Goal: Transaction & Acquisition: Purchase product/service

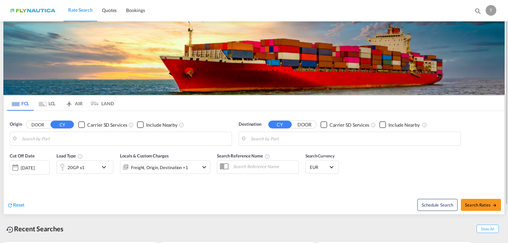
type input "[GEOGRAPHIC_DATA], [GEOGRAPHIC_DATA]"
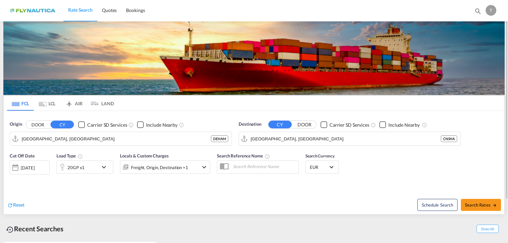
click at [54, 104] on md-tab-item "LCL" at bounding box center [47, 103] width 27 height 15
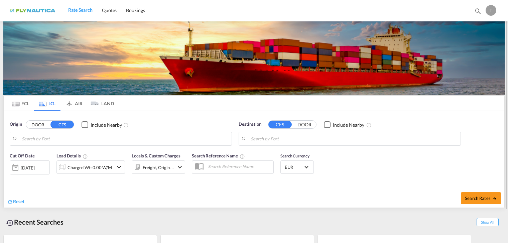
type input "[GEOGRAPHIC_DATA], [GEOGRAPHIC_DATA]"
type input "[GEOGRAPHIC_DATA], AEDXB"
click at [37, 126] on button "DOOR" at bounding box center [37, 125] width 23 height 8
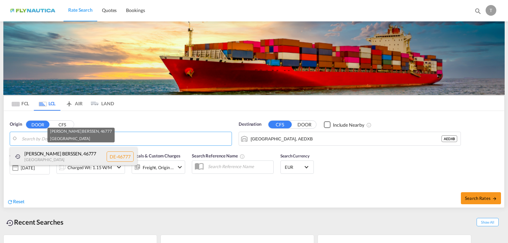
click at [53, 158] on div "[PERSON_NAME][GEOGRAPHIC_DATA] , 46777 [GEOGRAPHIC_DATA] DE-46777" at bounding box center [73, 156] width 127 height 19
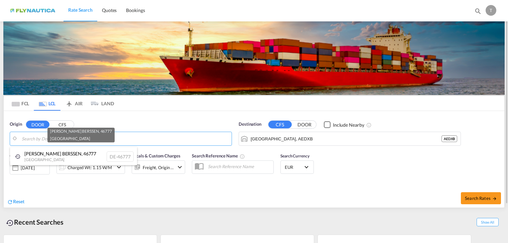
type input "DE-46777, [PERSON_NAME][GEOGRAPHIC_DATA]"
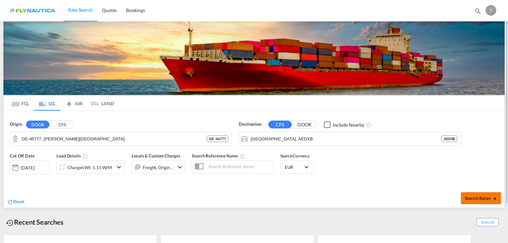
click at [479, 197] on span "Search Rates" at bounding box center [481, 197] width 32 height 5
type input "46777 to AEDXB / [DATE]"
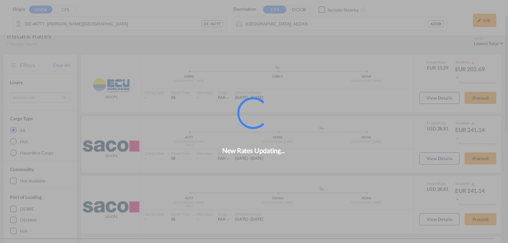
scroll to position [32, 0]
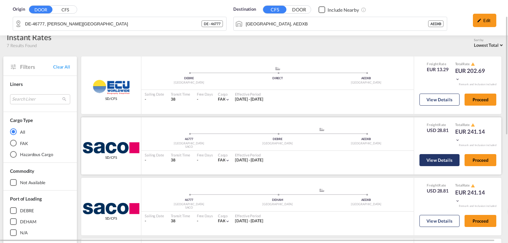
click at [431, 164] on button "View Details" at bounding box center [439, 160] width 40 height 12
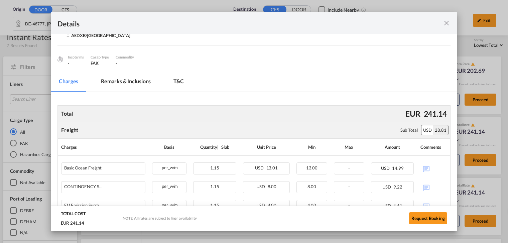
scroll to position [30, 0]
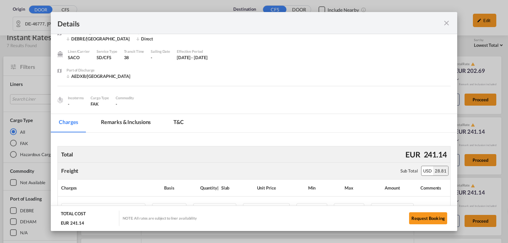
click at [449, 23] on md-icon "icon-close fg-AAA8AD m-0 cursor" at bounding box center [446, 23] width 8 height 8
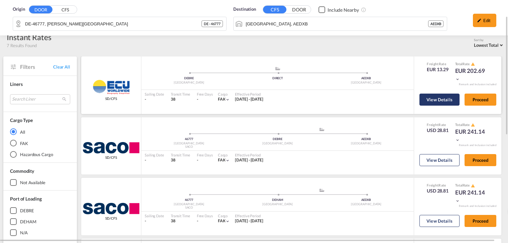
click at [433, 103] on button "View Details" at bounding box center [439, 100] width 40 height 12
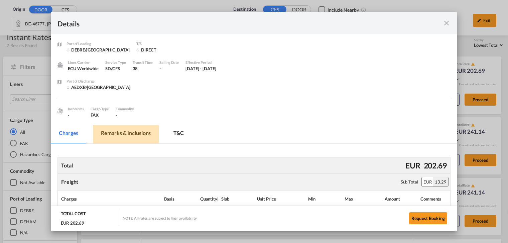
click at [127, 133] on md-tab-item "Remarks & Inclusions" at bounding box center [126, 134] width 66 height 18
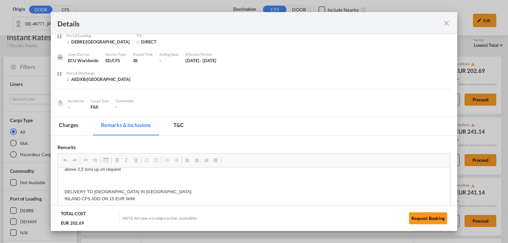
scroll to position [0, 0]
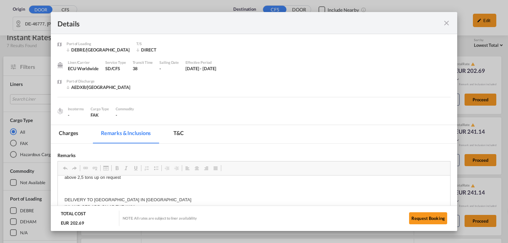
click at [448, 22] on md-icon "icon-close fg-AAA8AD m-0 cursor" at bounding box center [446, 23] width 8 height 8
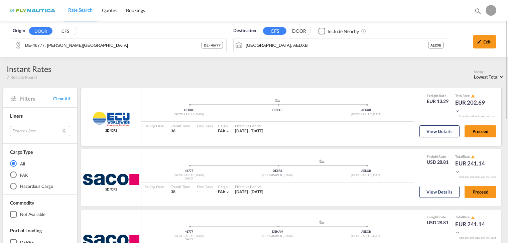
drag, startPoint x: 217, startPoint y: 132, endPoint x: 224, endPoint y: 134, distance: 7.7
click at [224, 134] on div "FAK |" at bounding box center [222, 131] width 8 height 6
drag, startPoint x: 224, startPoint y: 134, endPoint x: 221, endPoint y: 142, distance: 9.1
click at [221, 142] on div ".a{fill:#aaa8ad;} .a{fill:#aaa8ad;} [PERSON_NAME] DIRECT AEDXB [GEOGRAPHIC_DATA…" at bounding box center [277, 116] width 272 height 57
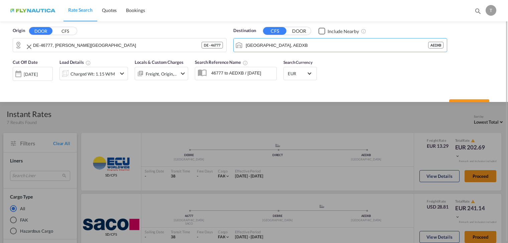
click at [221, 38] on div "Origin DOOR CFS DE-46777, [PERSON_NAME][GEOGRAPHIC_DATA] DE - 46777 Destination…" at bounding box center [254, 38] width 495 height 34
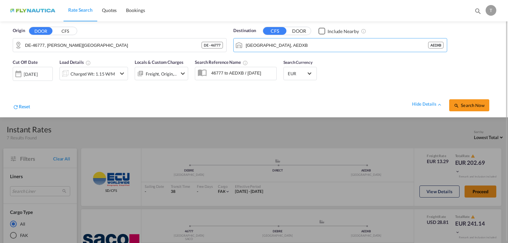
drag, startPoint x: 320, startPoint y: 143, endPoint x: 344, endPoint y: 141, distance: 23.8
click at [320, 143] on div at bounding box center [254, 121] width 508 height 243
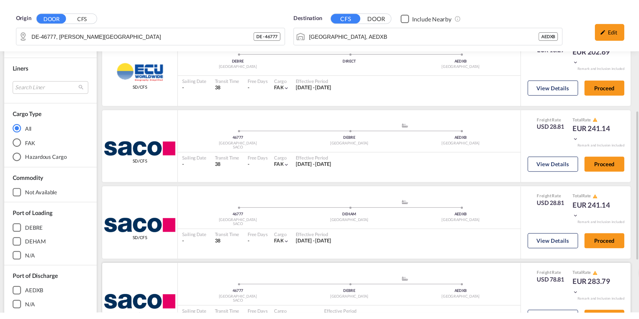
scroll to position [100, 0]
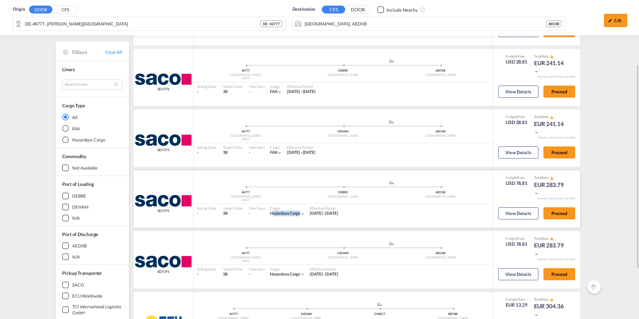
drag, startPoint x: 268, startPoint y: 213, endPoint x: 305, endPoint y: 215, distance: 37.1
click at [305, 215] on div "Cargo Hazardous Cargo |" at bounding box center [287, 211] width 38 height 14
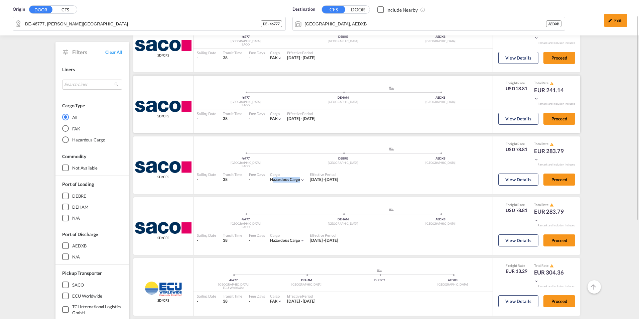
scroll to position [43, 0]
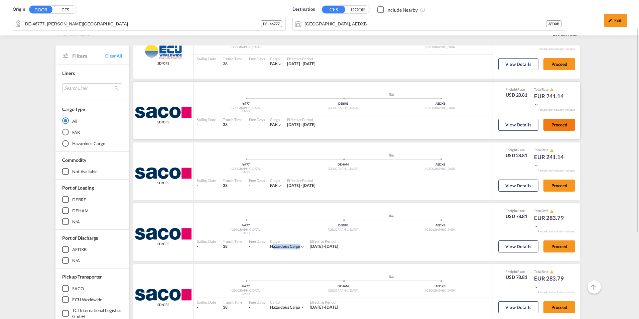
click at [508, 123] on button "Proceed" at bounding box center [559, 125] width 32 height 12
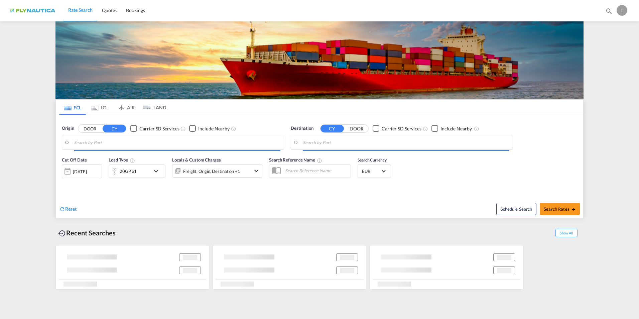
type input "[GEOGRAPHIC_DATA], [GEOGRAPHIC_DATA]"
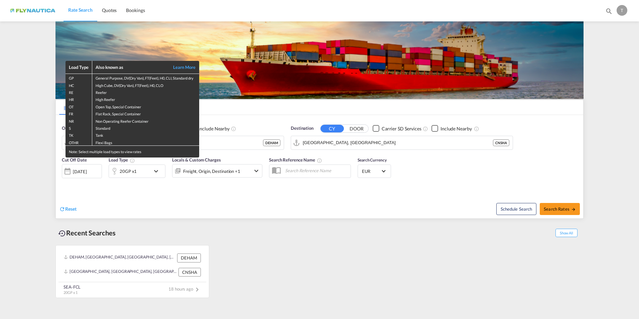
click at [213, 208] on div "Load Type Also known as Learn More GP General Purpose, DV(Dry Van), FT(Feet), H…" at bounding box center [319, 159] width 639 height 319
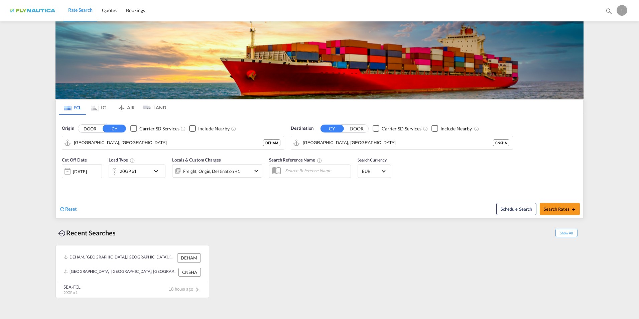
click at [97, 109] on md-icon "Use the left and right arrow keys to navigate between tabs" at bounding box center [95, 108] width 8 height 5
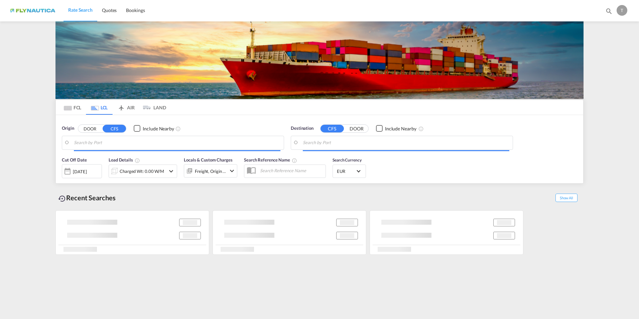
type input "DE-46777, [PERSON_NAME][GEOGRAPHIC_DATA]"
type input "[GEOGRAPHIC_DATA], AEDXB"
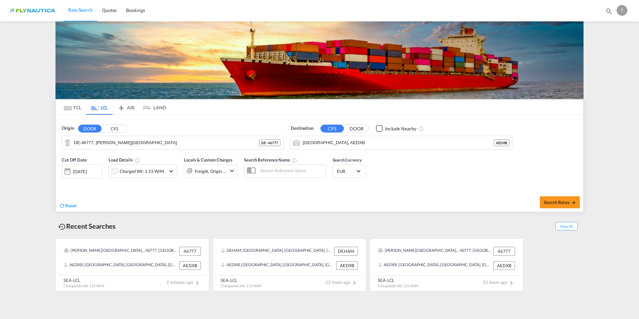
click at [90, 128] on button "DOOR" at bounding box center [89, 129] width 23 height 8
click at [508, 198] on button "Search Rates" at bounding box center [560, 202] width 40 height 12
type input "46777 to AEDXB / [DATE]"
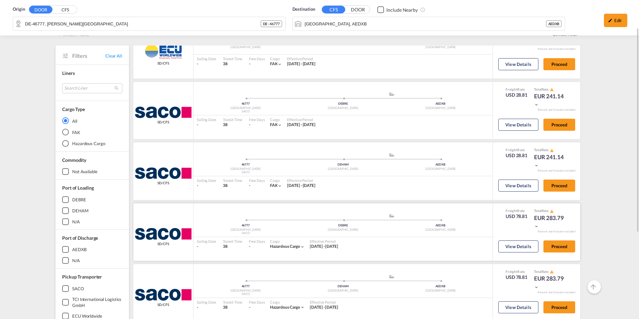
scroll to position [9, 0]
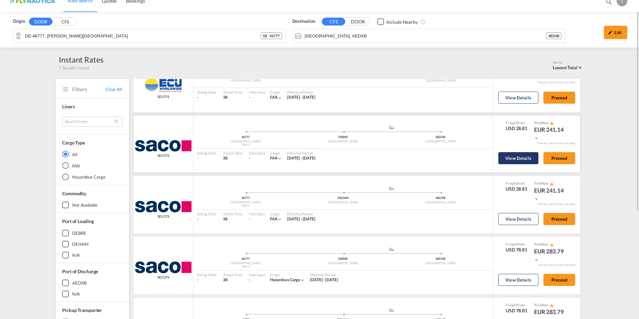
click at [508, 156] on button "View Details" at bounding box center [518, 158] width 40 height 12
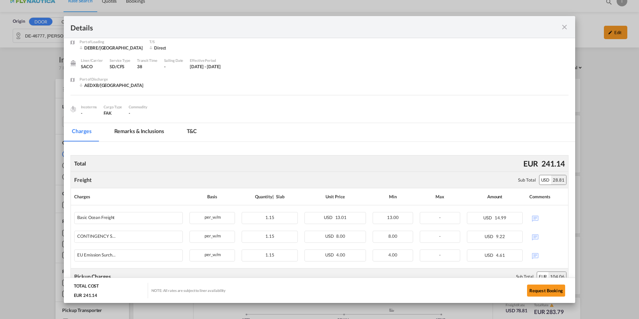
scroll to position [0, 0]
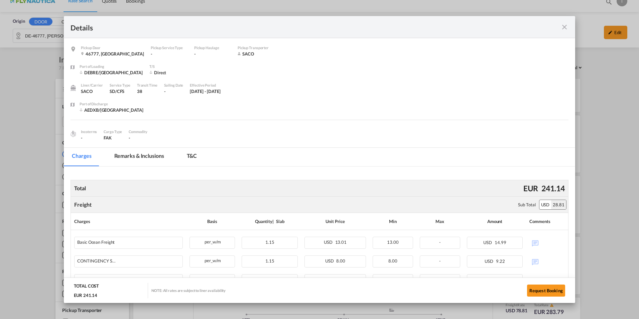
click at [139, 162] on md-tab-item "Remarks & Inclusions" at bounding box center [139, 157] width 66 height 18
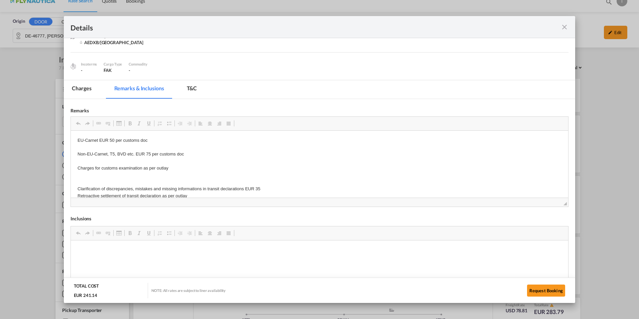
scroll to position [5, 0]
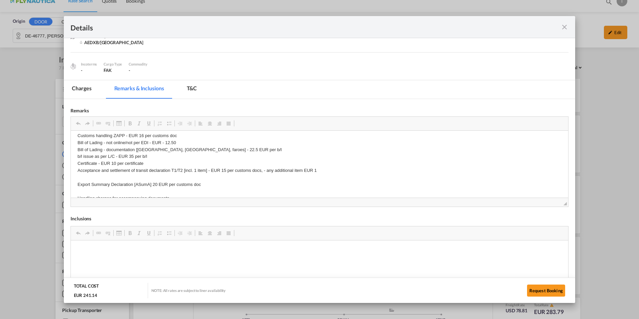
click at [508, 28] on md-icon "icon-close fg-AAA8AD m-0 cursor" at bounding box center [564, 27] width 8 height 8
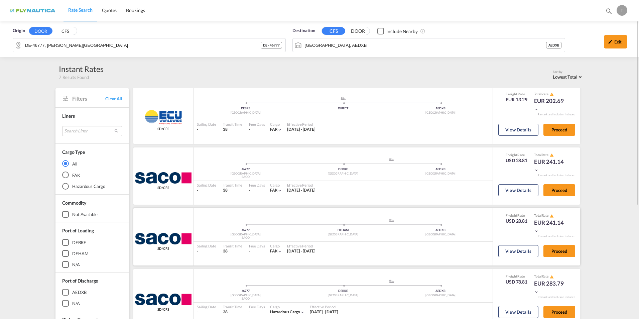
scroll to position [0, 0]
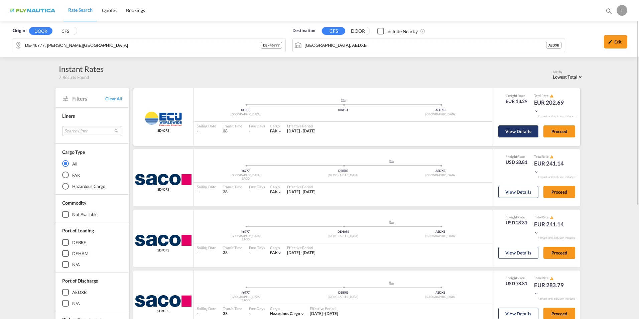
click at [508, 133] on button "View Details" at bounding box center [518, 131] width 40 height 12
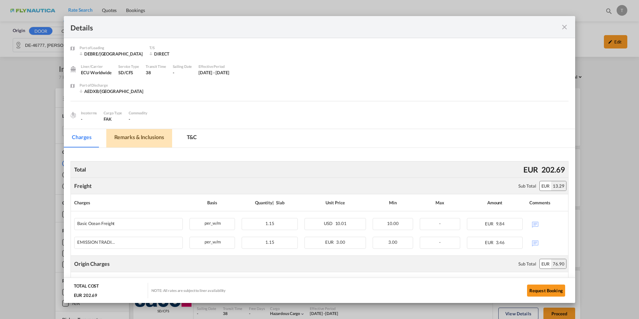
click at [136, 137] on md-tab-item "Remarks & Inclusions" at bounding box center [139, 138] width 66 height 18
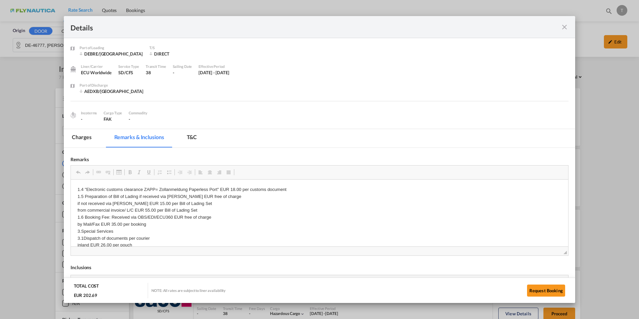
click at [508, 27] on md-icon "icon-close fg-AAA8AD m-0 cursor" at bounding box center [564, 27] width 8 height 8
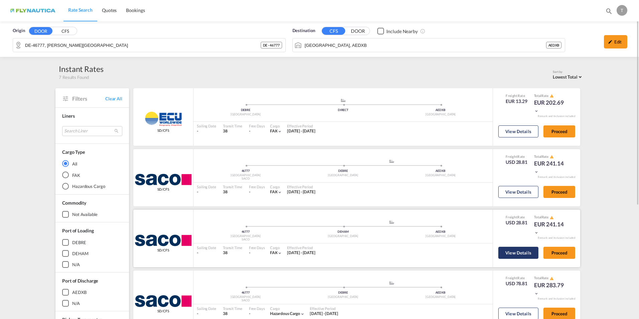
click at [505, 243] on button "View Details" at bounding box center [518, 253] width 40 height 12
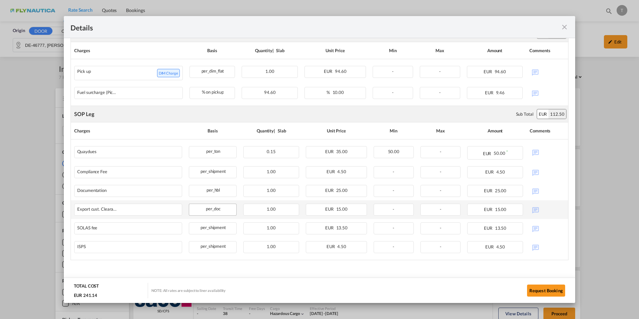
scroll to position [270, 0]
click at [508, 27] on md-icon "icon-close fg-AAA8AD m-0 cursor" at bounding box center [564, 27] width 8 height 8
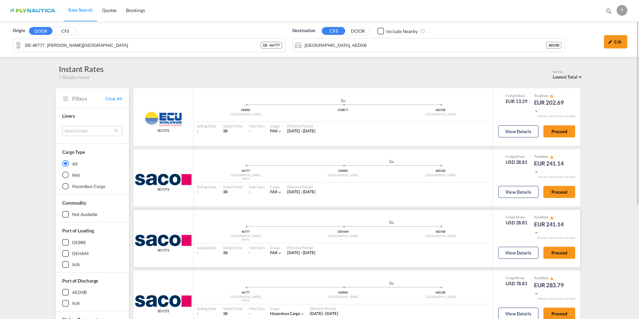
drag, startPoint x: 288, startPoint y: 253, endPoint x: 342, endPoint y: 254, distance: 54.1
click at [342, 243] on div "Sailing Date - Transit Time 38 Free Days View - Cargo FAK | Effective Period [D…" at bounding box center [342, 250] width 299 height 14
drag, startPoint x: 285, startPoint y: 191, endPoint x: 353, endPoint y: 192, distance: 67.8
click at [353, 192] on div "Sailing Date - Transit Time 38 Free Days View - Cargo FAK | Effective Period [D…" at bounding box center [342, 189] width 299 height 14
click at [508, 243] on button "View Details" at bounding box center [518, 253] width 40 height 12
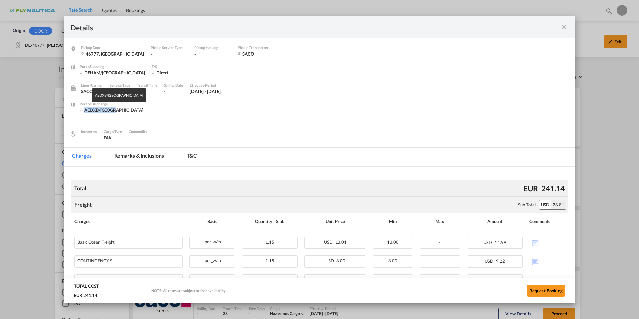
drag, startPoint x: 84, startPoint y: 109, endPoint x: 120, endPoint y: 107, distance: 36.8
click at [120, 107] on div "AEDXB/[GEOGRAPHIC_DATA]" at bounding box center [112, 110] width 64 height 6
click at [197, 123] on md-divider "Pickup Door ..." at bounding box center [320, 123] width 498 height 6
click at [508, 25] on div "Pickup Door ..." at bounding box center [544, 27] width 50 height 8
click at [508, 26] on md-icon "icon-close fg-AAA8AD m-0 cursor" at bounding box center [564, 27] width 8 height 8
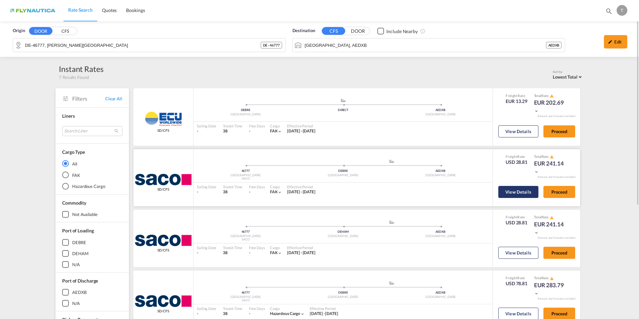
click at [508, 194] on button "View Details" at bounding box center [518, 192] width 40 height 12
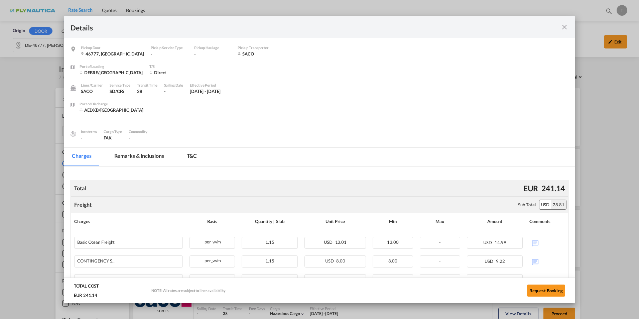
click at [508, 26] on md-icon "icon-close fg-AAA8AD m-0 cursor" at bounding box center [564, 27] width 8 height 8
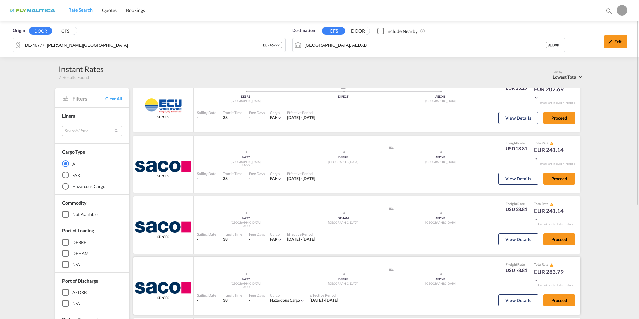
scroll to position [0, 0]
